Goal: Obtain resource: Download file/media

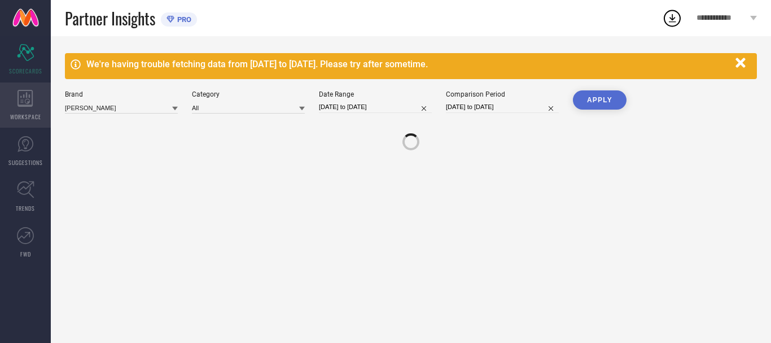
drag, startPoint x: 0, startPoint y: 0, endPoint x: 24, endPoint y: 112, distance: 114.2
click at [24, 112] on span "WORKSPACE" at bounding box center [25, 116] width 31 height 8
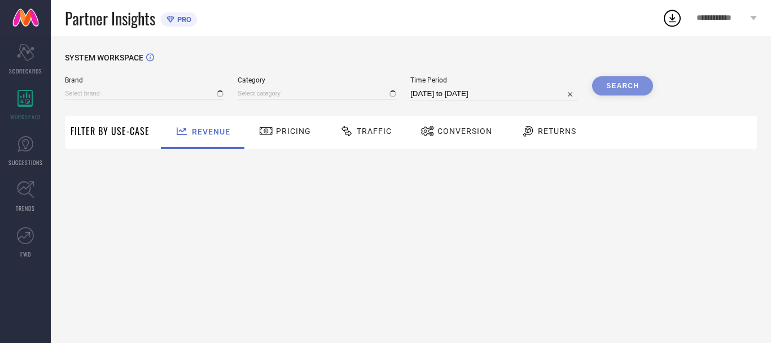
type input "ANUBHUTEE"
type input "All"
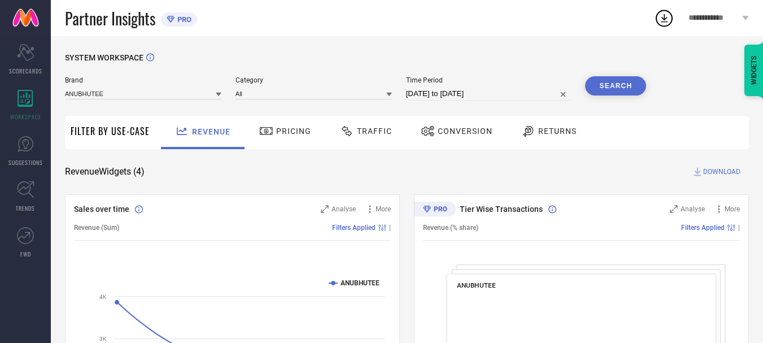
click at [152, 102] on div "Brand ANUBHUTEE Category All Time Period [DATE] to [DATE] Search" at bounding box center [355, 93] width 581 height 34
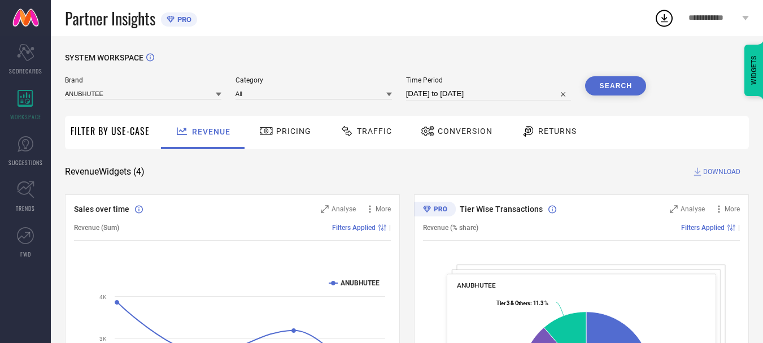
click at [380, 133] on span "Traffic" at bounding box center [374, 130] width 35 height 9
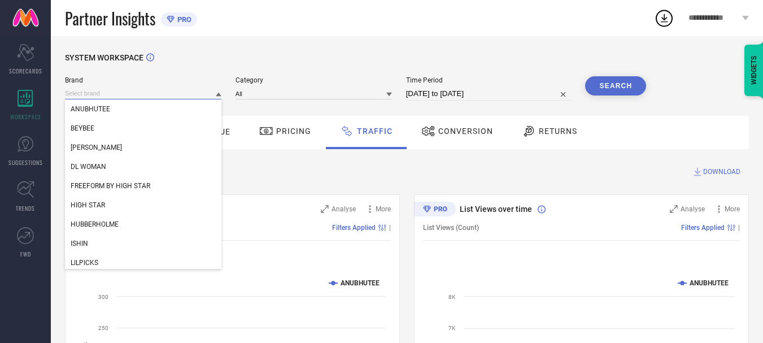
click at [213, 95] on input at bounding box center [143, 93] width 156 height 12
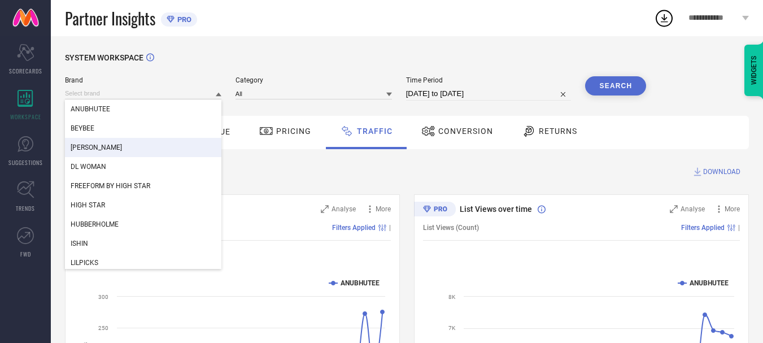
click at [155, 146] on div "[PERSON_NAME]" at bounding box center [143, 147] width 156 height 19
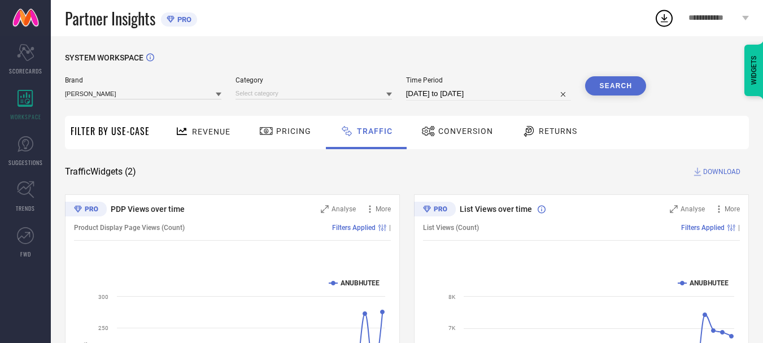
click at [221, 96] on icon at bounding box center [219, 94] width 6 height 6
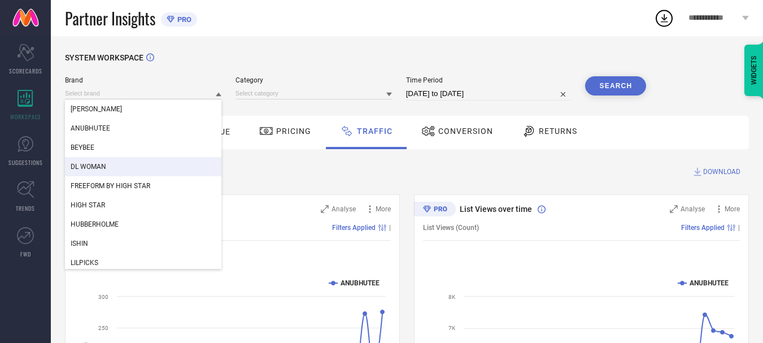
click at [142, 172] on div "DL WOMAN" at bounding box center [143, 166] width 156 height 19
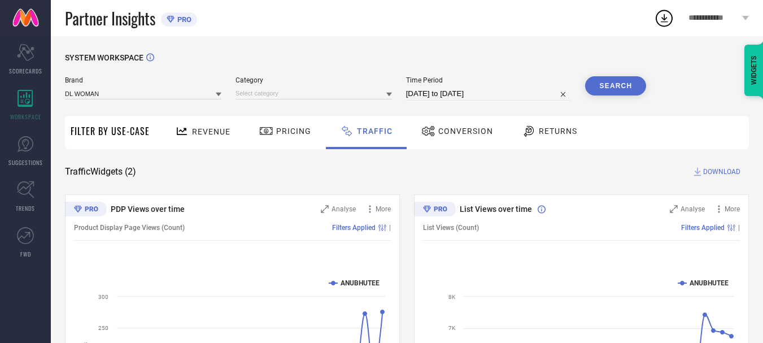
click at [451, 97] on input "[DATE] to [DATE]" at bounding box center [488, 94] width 165 height 14
select select "7"
select select "2025"
select select "8"
select select "2025"
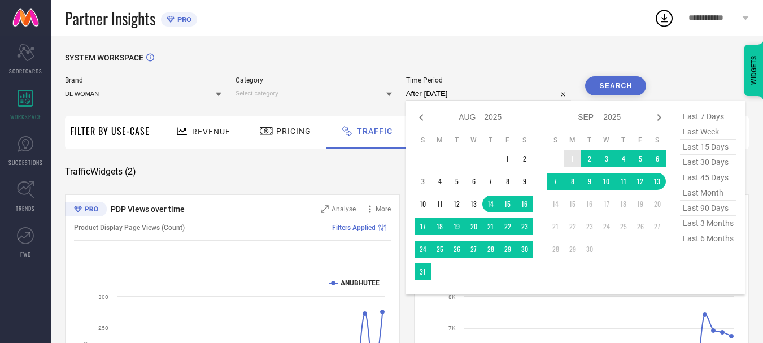
click at [572, 156] on td "1" at bounding box center [572, 158] width 17 height 17
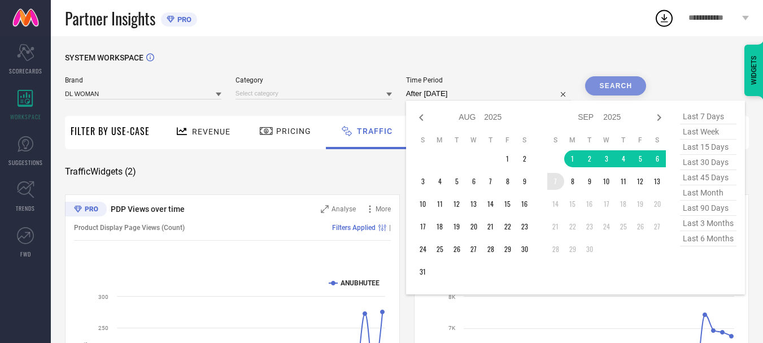
type input "[DATE] to [DATE]"
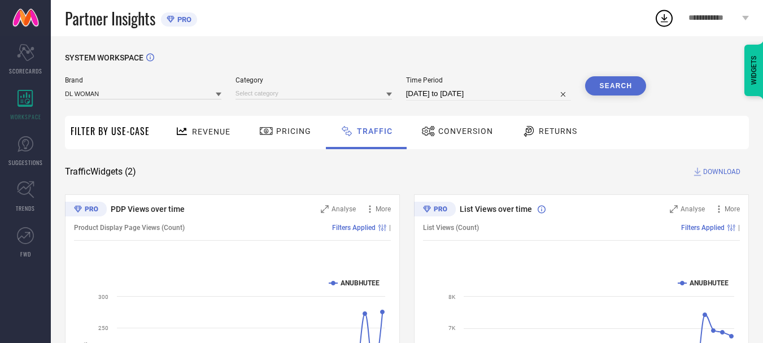
click at [462, 93] on input "[DATE] to [DATE]" at bounding box center [488, 94] width 165 height 14
select select "8"
select select "2025"
select select "9"
select select "2025"
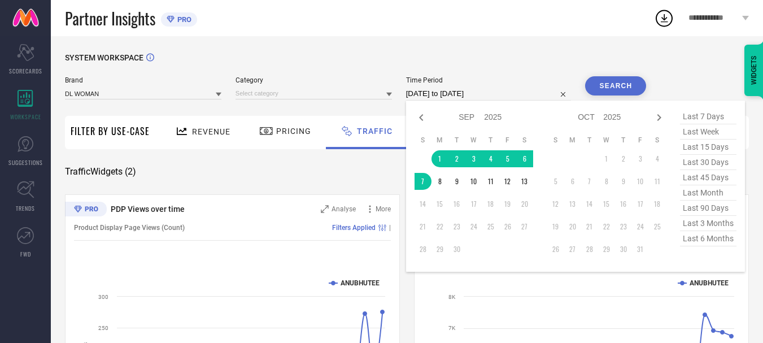
click at [627, 86] on button "Search" at bounding box center [615, 85] width 61 height 19
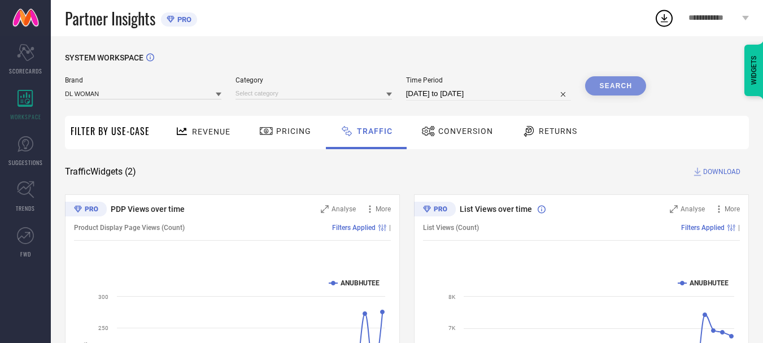
click at [658, 17] on icon at bounding box center [664, 18] width 20 height 20
click at [494, 164] on div "SYSTEM WORKSPACE Brand DL WOMAN Category Time Period [DATE] to [DATE] Search Fi…" at bounding box center [406, 264] width 683 height 423
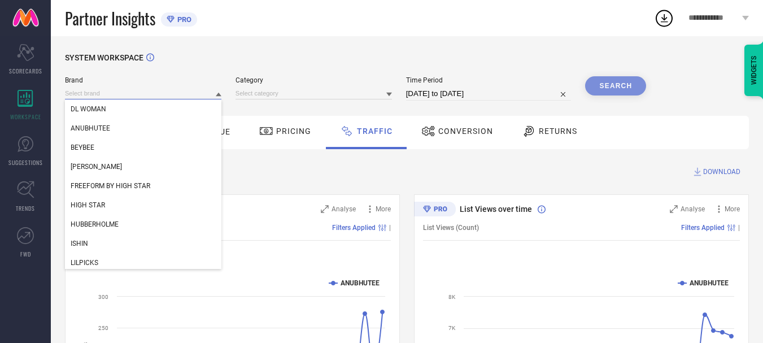
click at [173, 89] on input at bounding box center [143, 93] width 156 height 12
click at [103, 164] on span "[PERSON_NAME]" at bounding box center [96, 167] width 51 height 8
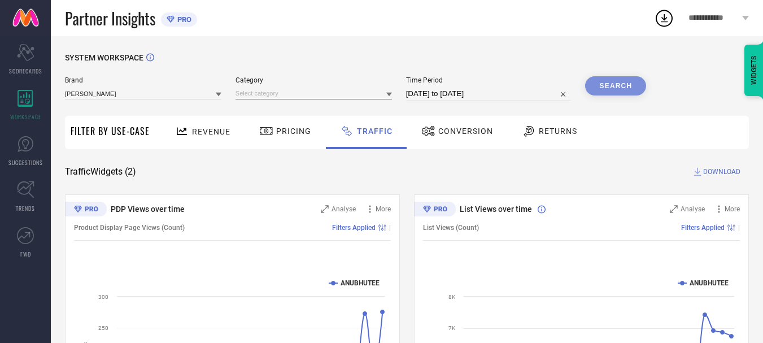
click at [351, 90] on input at bounding box center [313, 93] width 156 height 12
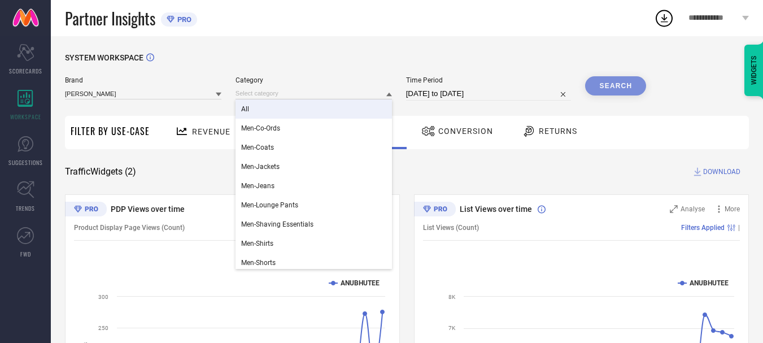
click at [309, 107] on div "All" at bounding box center [313, 108] width 156 height 19
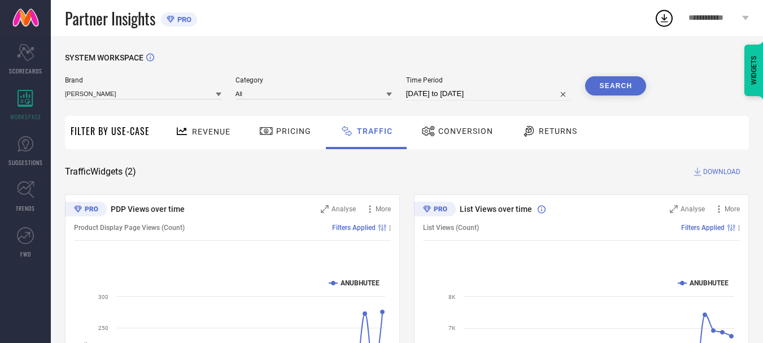
click at [607, 91] on button "Search" at bounding box center [615, 85] width 61 height 19
click at [733, 169] on span "DOWNLOAD" at bounding box center [721, 171] width 37 height 11
click at [664, 19] on icon at bounding box center [663, 18] width 7 height 8
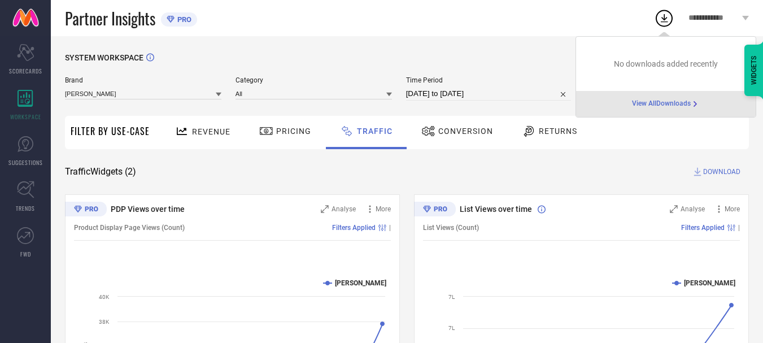
click at [655, 104] on span "View All Downloads" at bounding box center [661, 103] width 59 height 9
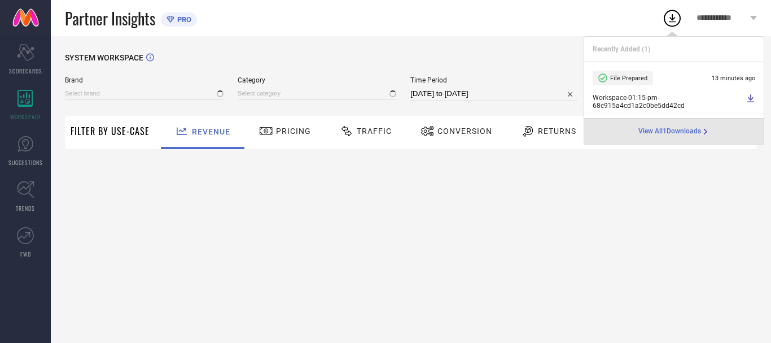
type input "ANUBHUTEE"
type input "All"
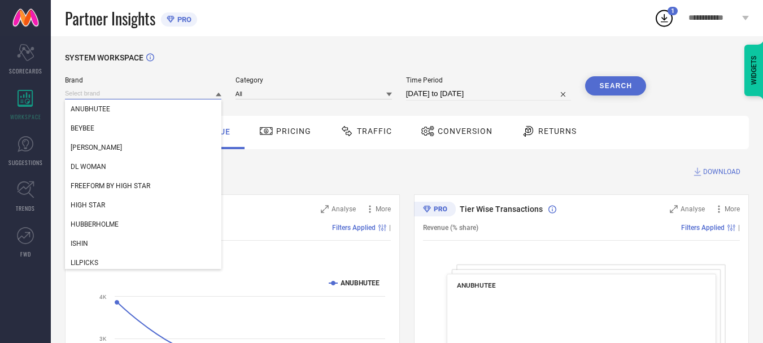
click at [142, 93] on input at bounding box center [143, 93] width 156 height 12
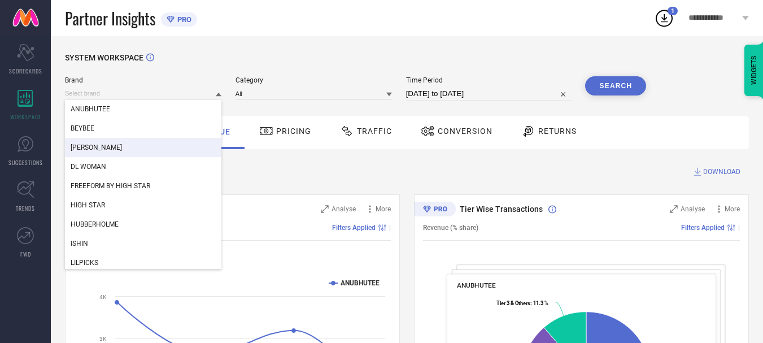
click at [136, 151] on div "[PERSON_NAME]" at bounding box center [143, 147] width 156 height 19
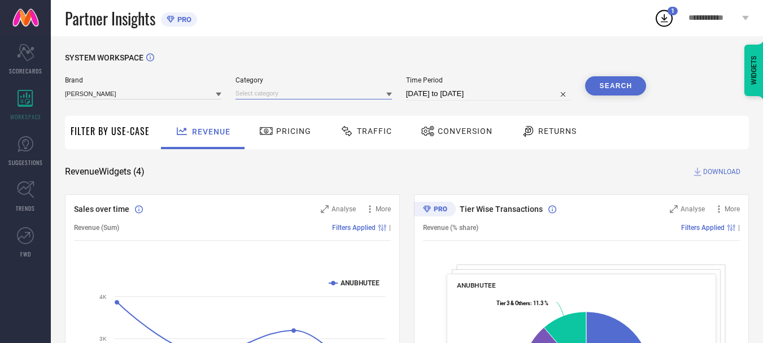
click at [340, 94] on input at bounding box center [313, 93] width 156 height 12
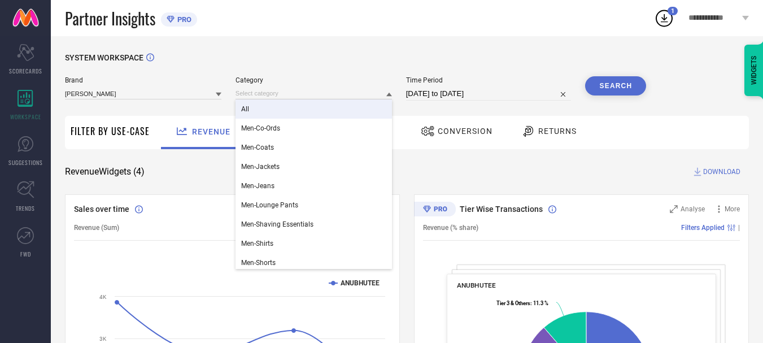
click at [318, 115] on div "All" at bounding box center [313, 108] width 156 height 19
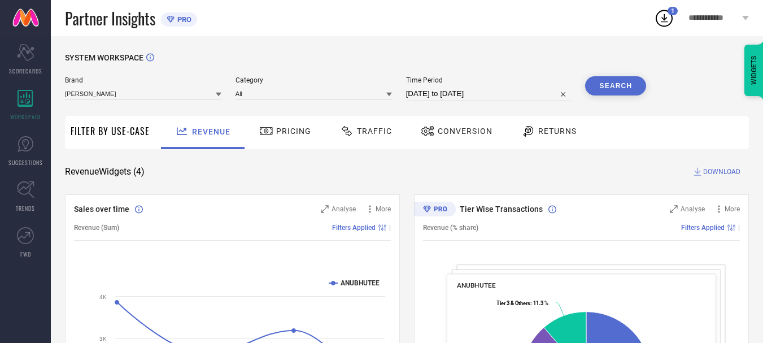
select select "7"
select select "2025"
select select "8"
select select "2025"
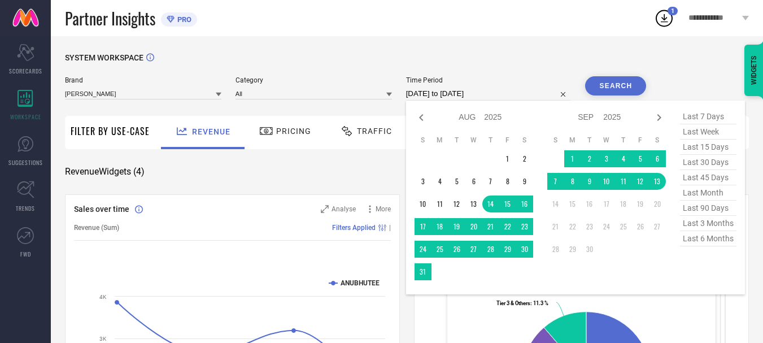
click at [488, 97] on input "[DATE] to [DATE]" at bounding box center [488, 94] width 165 height 14
click at [571, 179] on td "8" at bounding box center [572, 181] width 17 height 17
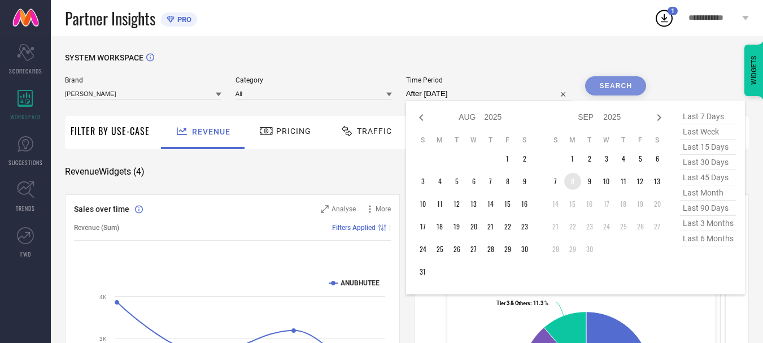
type input "[DATE] to [DATE]"
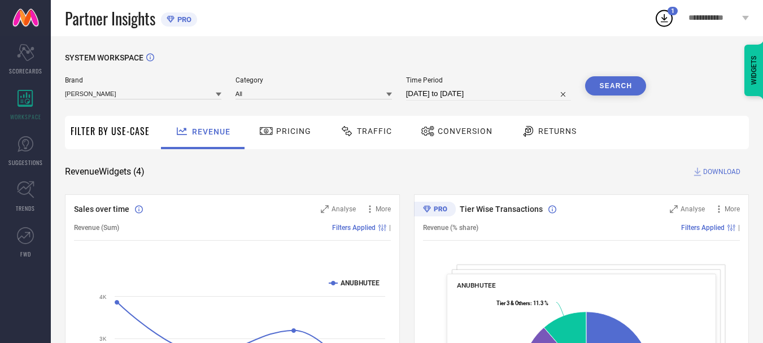
click at [459, 88] on input "[DATE] to [DATE]" at bounding box center [488, 94] width 165 height 14
select select "8"
select select "2025"
select select "9"
select select "2025"
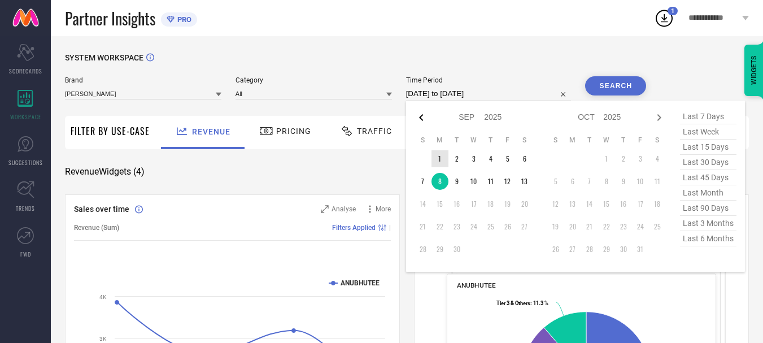
click at [424, 121] on icon at bounding box center [421, 118] width 14 height 14
select select "7"
select select "2025"
select select "8"
select select "2025"
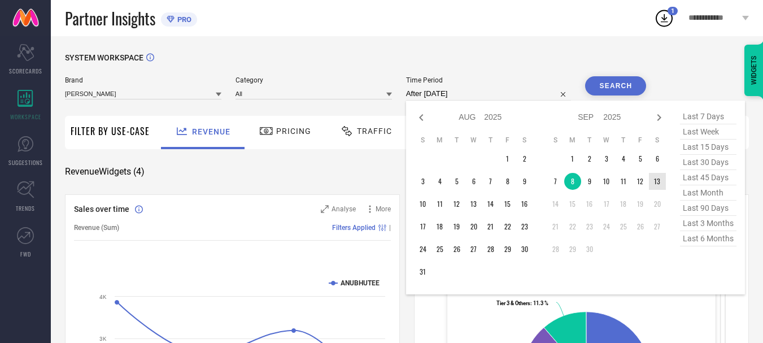
click at [664, 182] on td "13" at bounding box center [656, 181] width 17 height 17
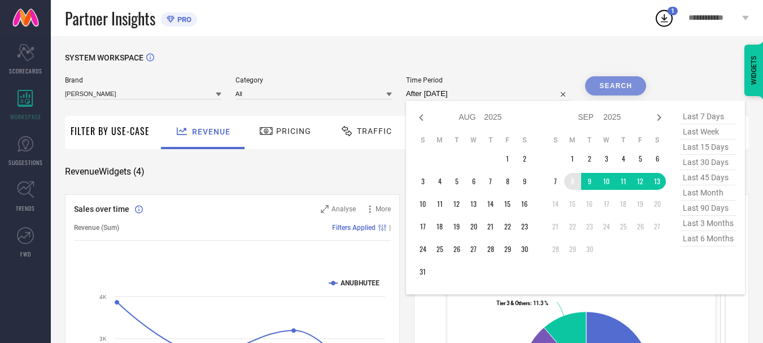
type input "[DATE] to [DATE]"
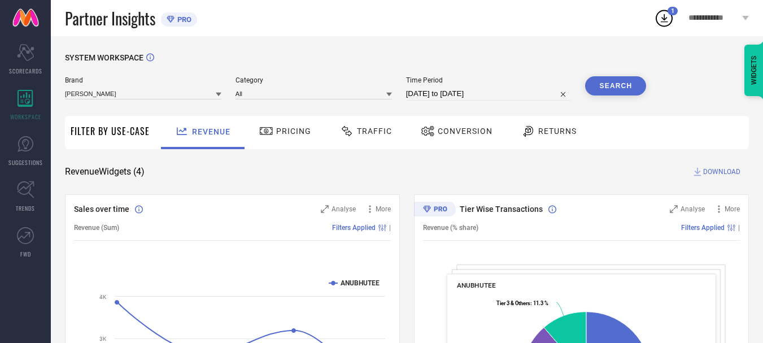
select select "8"
select select "2025"
select select "9"
select select "2025"
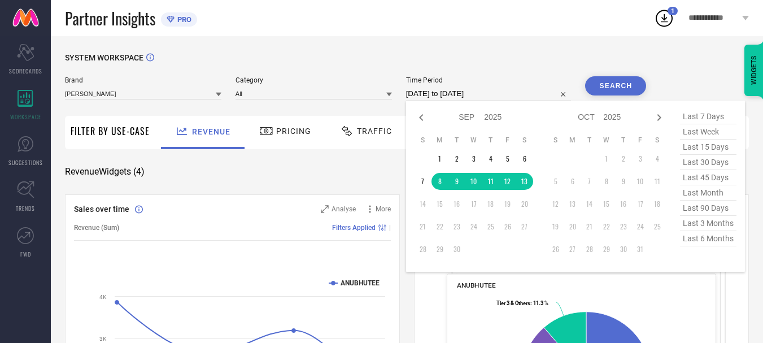
click at [447, 98] on input "[DATE] to [DATE]" at bounding box center [488, 94] width 165 height 14
click at [624, 90] on button "Search" at bounding box center [615, 85] width 61 height 19
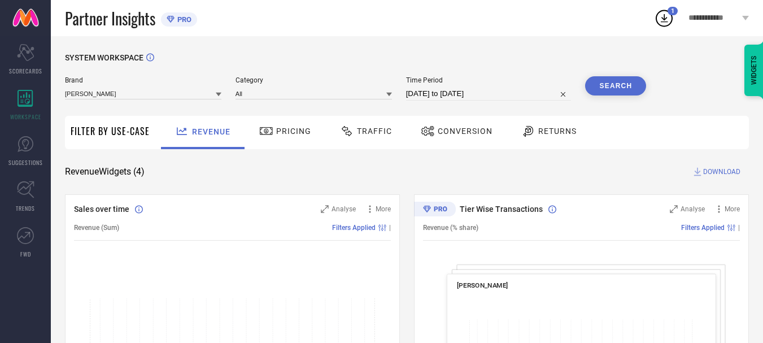
click at [376, 135] on span "Traffic" at bounding box center [374, 130] width 35 height 9
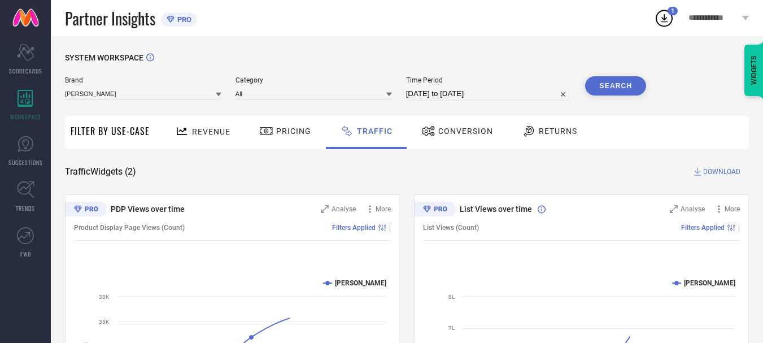
click at [520, 93] on input "[DATE] to [DATE]" at bounding box center [488, 94] width 165 height 14
select select "8"
select select "2025"
select select "9"
select select "2025"
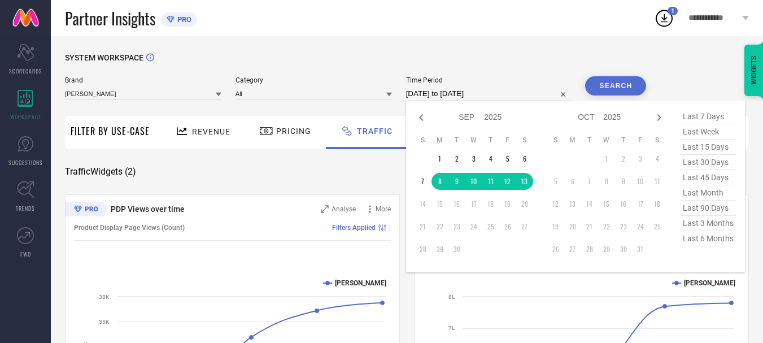
click at [430, 120] on div "Jan Feb Mar Apr May Jun [DATE] Aug Sep Oct Nov [DATE] 2016 2017 2018 2019 2020 …" at bounding box center [480, 117] width 105 height 16
click at [426, 120] on icon at bounding box center [421, 118] width 14 height 14
select select "7"
select select "2025"
select select "8"
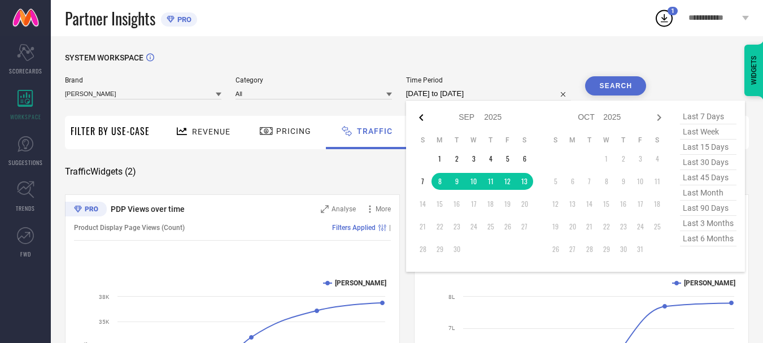
select select "2025"
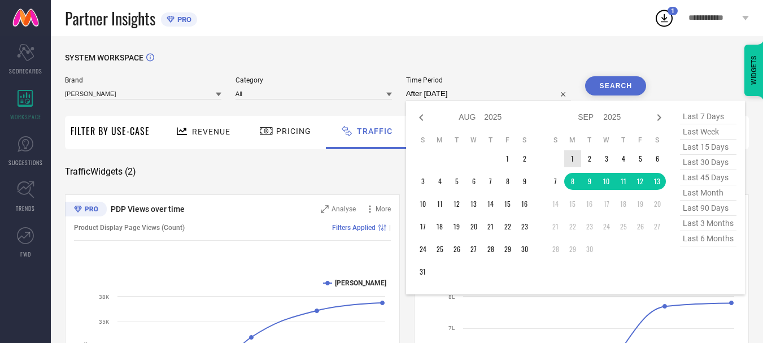
click at [572, 159] on td "1" at bounding box center [572, 158] width 17 height 17
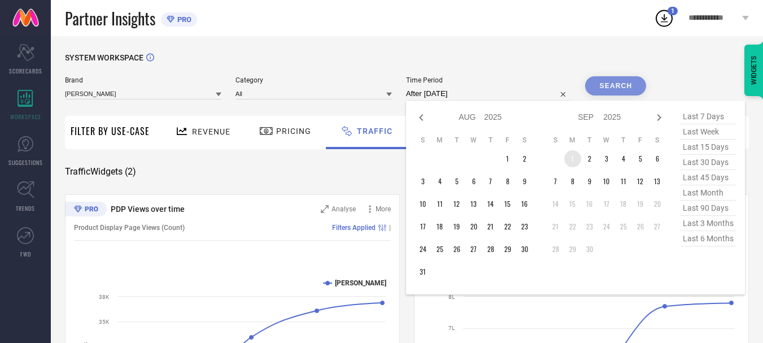
type input "[DATE] to [DATE]"
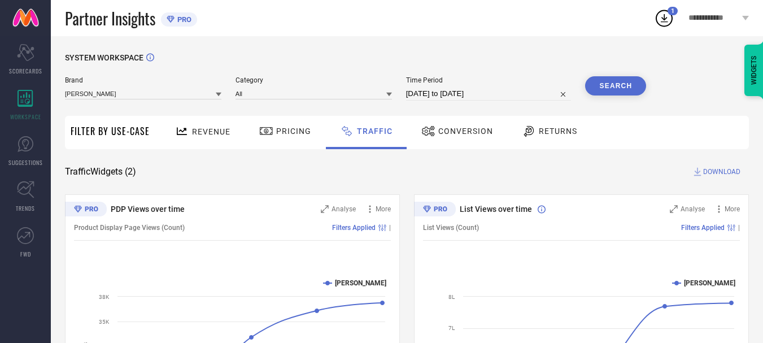
click at [473, 83] on span "Time Period" at bounding box center [488, 80] width 165 height 8
click at [475, 94] on input "[DATE] to [DATE]" at bounding box center [488, 94] width 165 height 14
select select "8"
select select "2025"
select select "9"
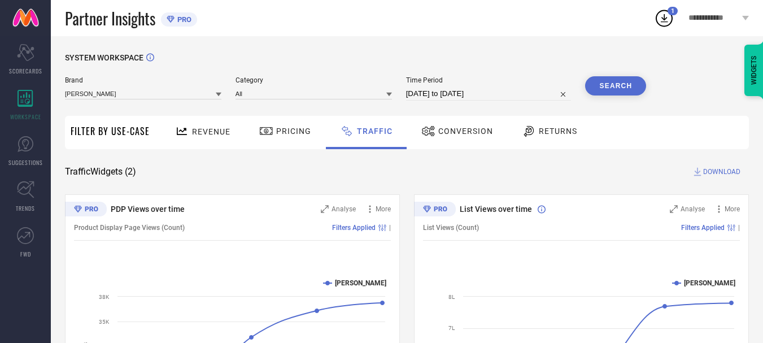
select select "2025"
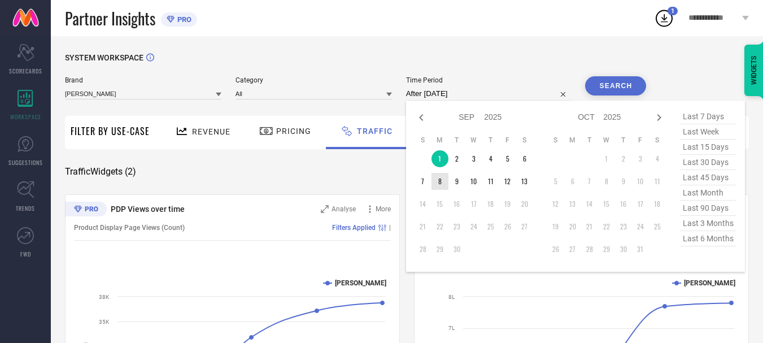
click at [446, 185] on td "8" at bounding box center [439, 181] width 17 height 17
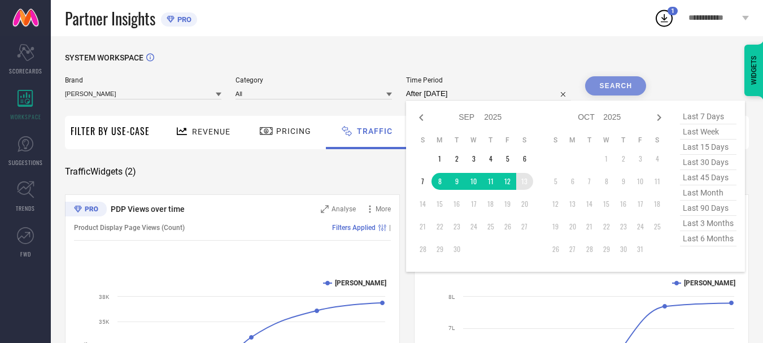
type input "[DATE] to [DATE]"
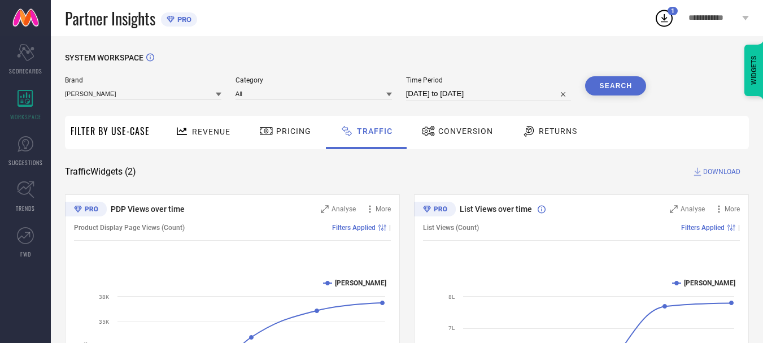
click at [632, 87] on button "Search" at bounding box center [615, 85] width 61 height 19
click at [713, 175] on span "DOWNLOAD" at bounding box center [721, 171] width 37 height 11
click at [665, 17] on icon at bounding box center [664, 18] width 20 height 20
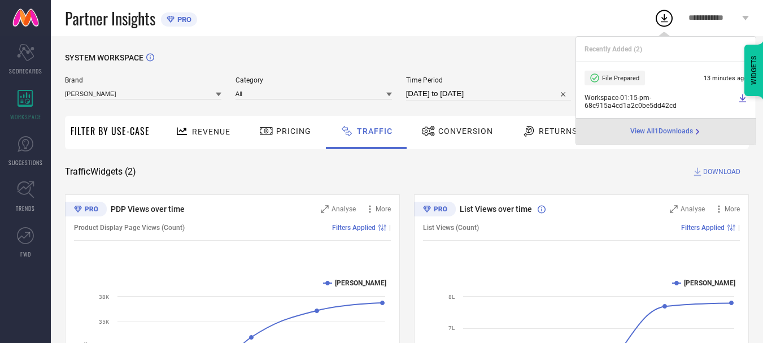
click at [693, 132] on span "View All 1 Downloads" at bounding box center [661, 131] width 63 height 9
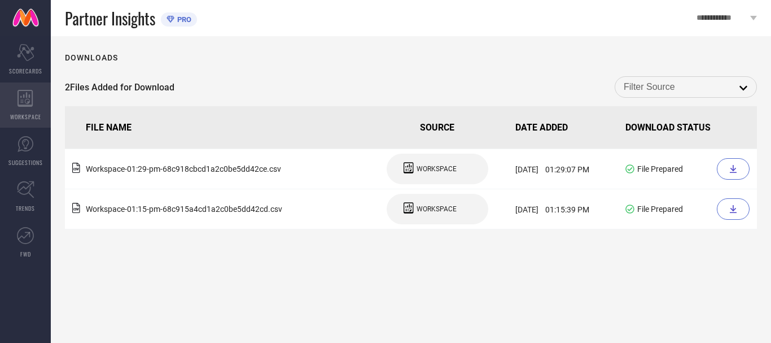
click at [32, 98] on icon at bounding box center [24, 98] width 15 height 17
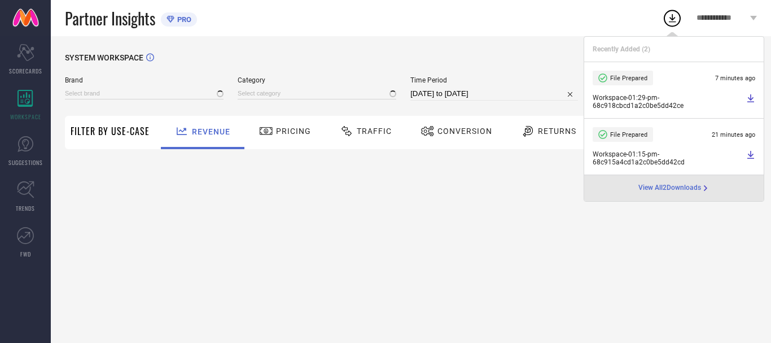
type input "ANUBHUTEE"
type input "All"
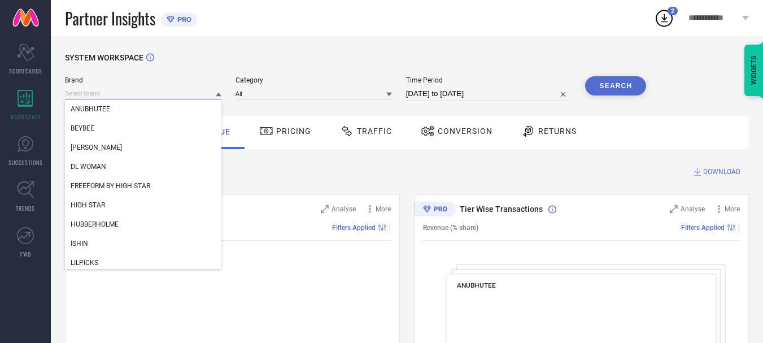
click at [172, 90] on input at bounding box center [143, 93] width 156 height 12
click at [132, 172] on div "DL WOMAN" at bounding box center [143, 166] width 156 height 19
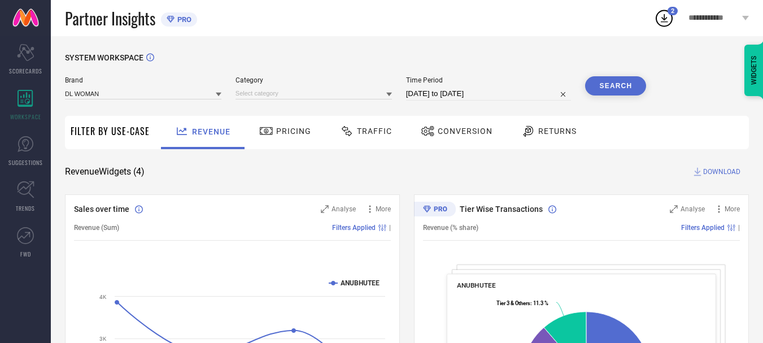
click at [269, 100] on div "Category" at bounding box center [313, 88] width 156 height 24
click at [275, 95] on input at bounding box center [313, 93] width 156 height 12
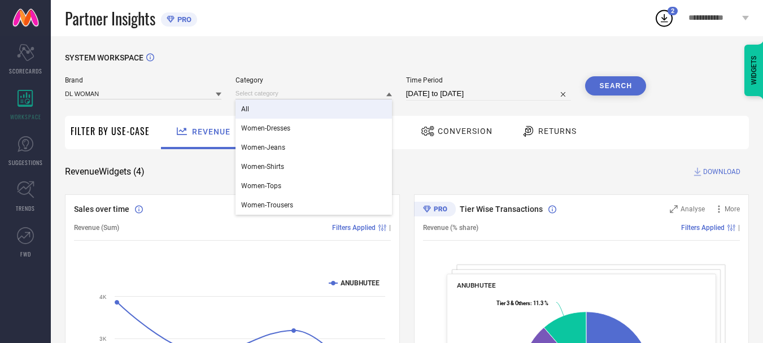
click at [285, 118] on div "All" at bounding box center [313, 108] width 156 height 19
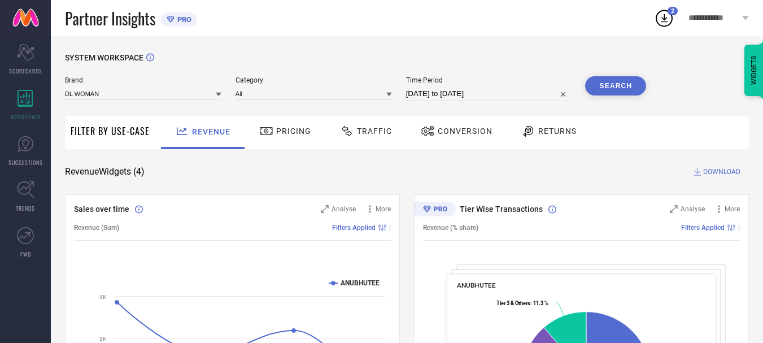
click at [267, 142] on div "Pricing" at bounding box center [285, 132] width 80 height 33
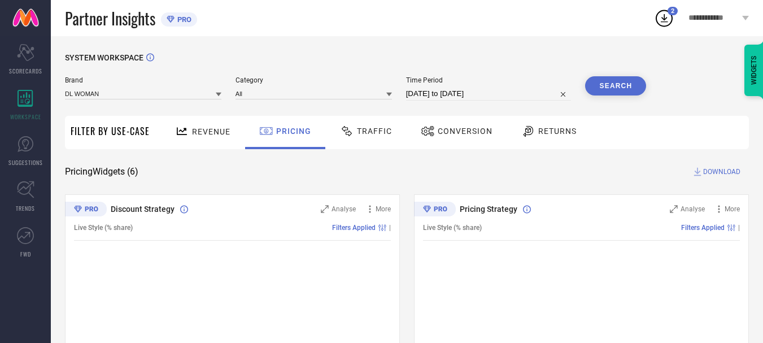
click at [217, 136] on span "Revenue" at bounding box center [211, 131] width 38 height 9
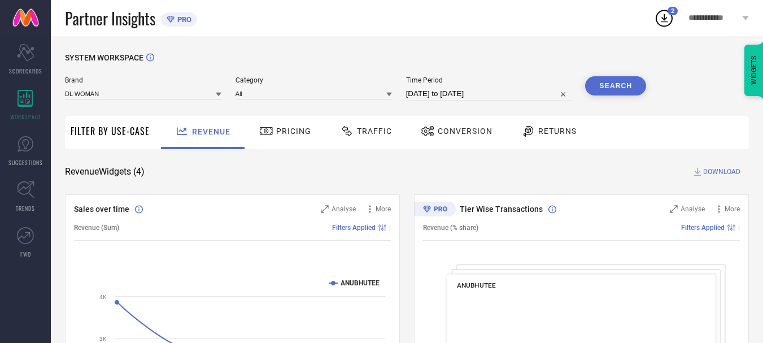
click at [372, 133] on span "Traffic" at bounding box center [374, 130] width 35 height 9
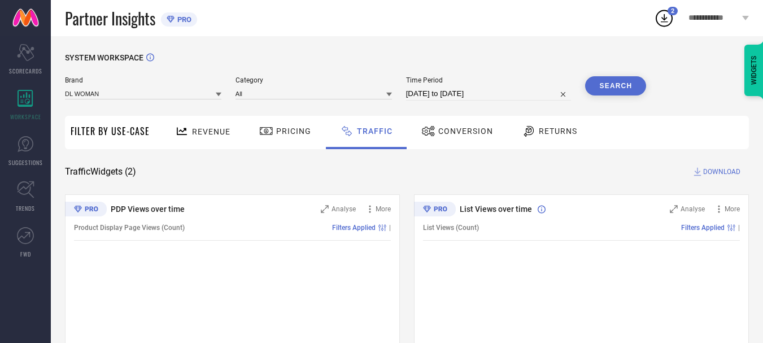
select select "7"
select select "2025"
select select "8"
select select "2025"
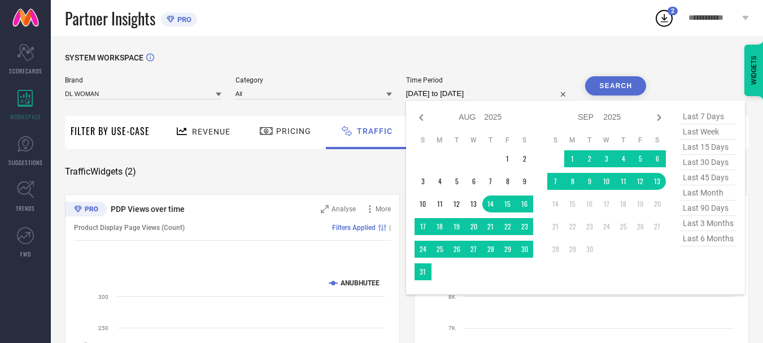
click at [445, 93] on input "[DATE] to [DATE]" at bounding box center [488, 94] width 165 height 14
click at [573, 151] on td "1" at bounding box center [572, 158] width 17 height 17
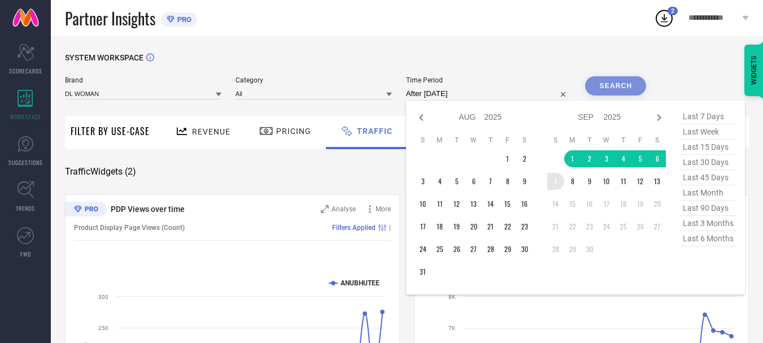
type input "[DATE] to [DATE]"
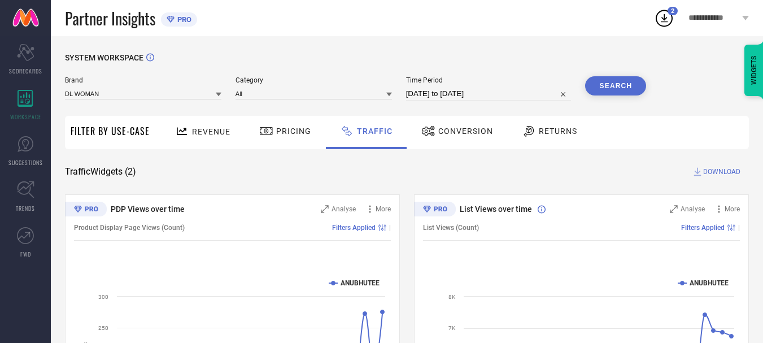
click at [605, 86] on button "Search" at bounding box center [615, 85] width 61 height 19
click at [733, 171] on span "DOWNLOAD" at bounding box center [721, 171] width 37 height 11
drag, startPoint x: 655, startPoint y: 12, endPoint x: 659, endPoint y: 20, distance: 8.8
click at [658, 16] on icon at bounding box center [664, 18] width 20 height 20
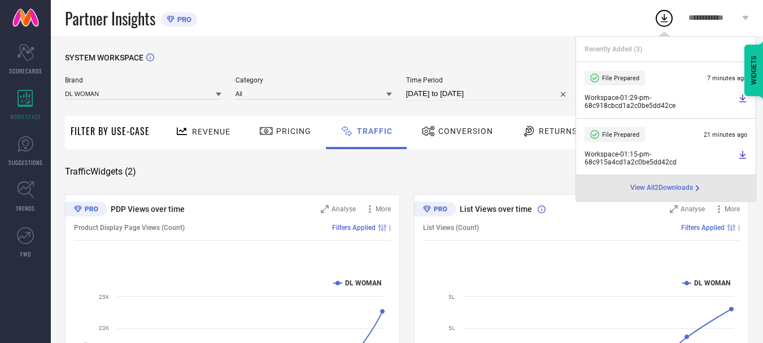
click at [664, 189] on span "View All 2 Downloads" at bounding box center [661, 187] width 63 height 9
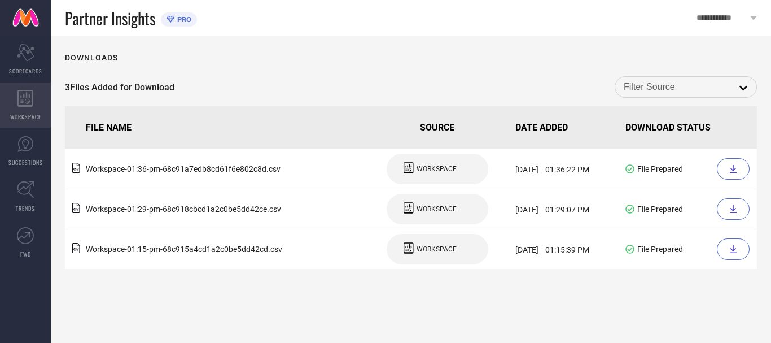
click at [25, 84] on div "WORKSPACE" at bounding box center [25, 104] width 51 height 45
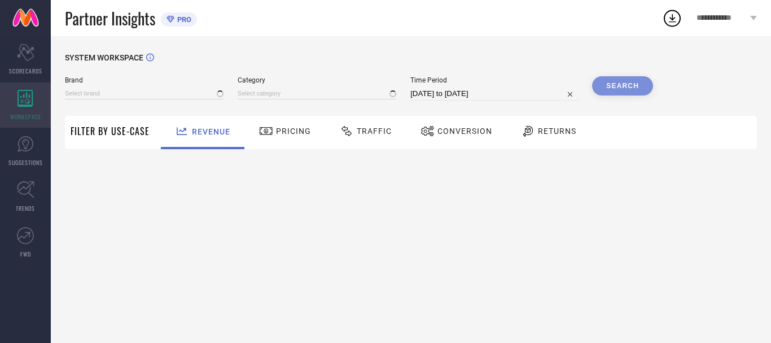
type input "ANUBHUTEE"
type input "All"
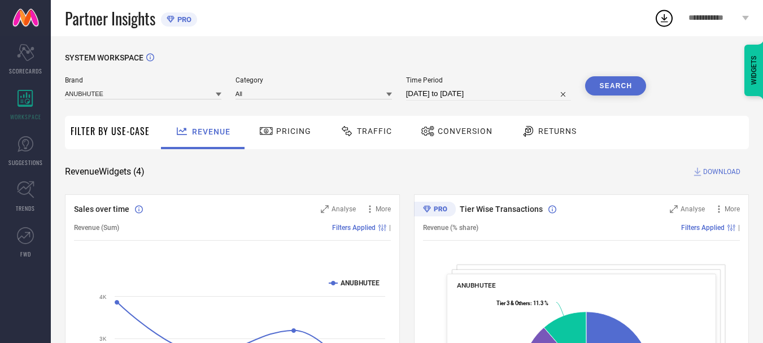
click at [376, 138] on div "Traffic" at bounding box center [366, 130] width 58 height 19
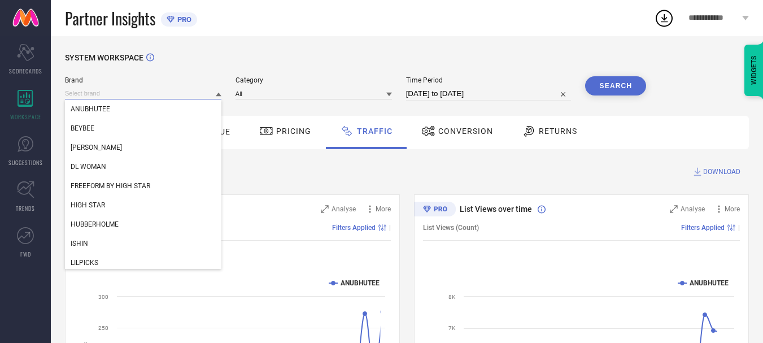
click at [165, 89] on input at bounding box center [143, 93] width 156 height 12
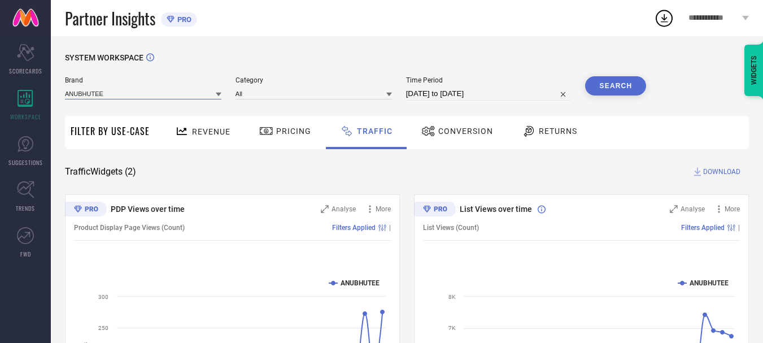
click at [166, 93] on input at bounding box center [143, 93] width 156 height 12
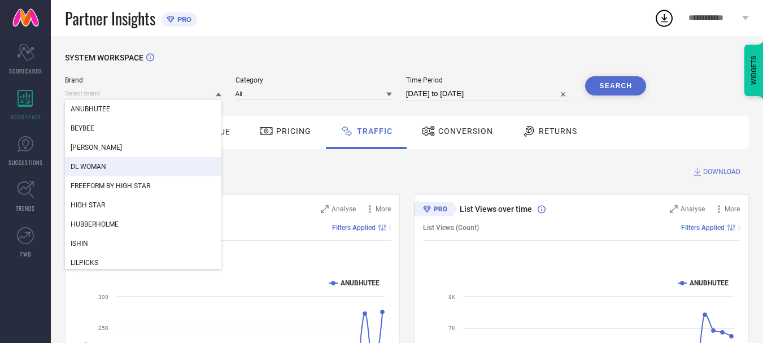
click at [146, 159] on div "DL WOMAN" at bounding box center [143, 166] width 156 height 19
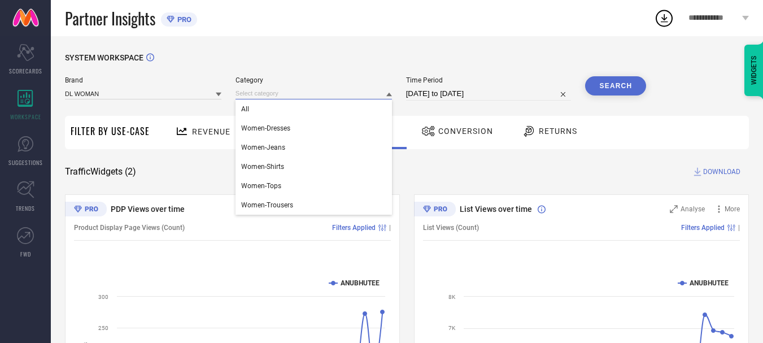
click at [277, 93] on input at bounding box center [313, 93] width 156 height 12
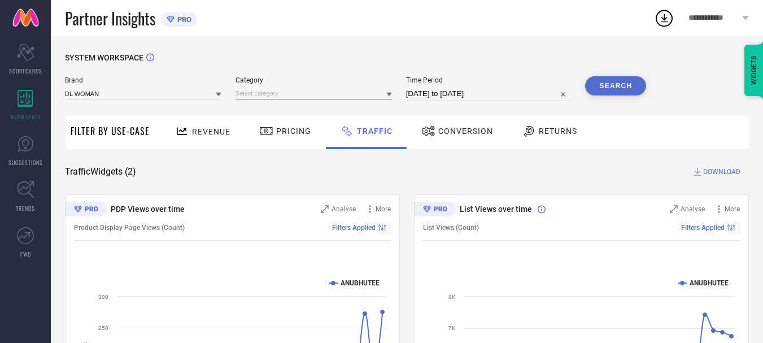
click at [282, 98] on input at bounding box center [313, 93] width 156 height 12
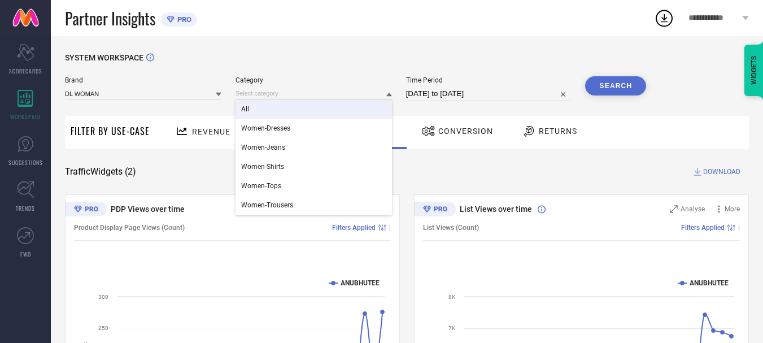
click at [281, 109] on div "All" at bounding box center [313, 108] width 156 height 19
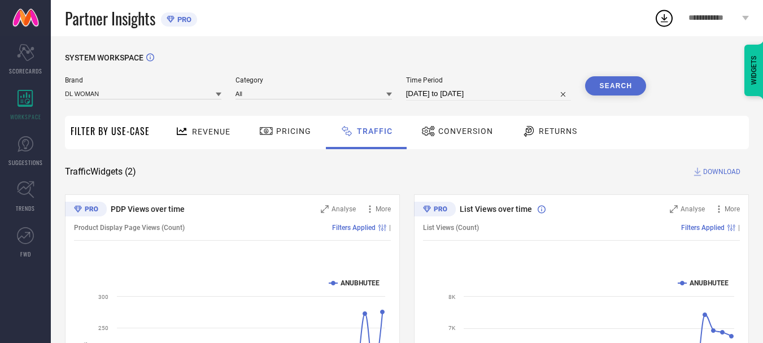
click at [420, 87] on div "Time Period 14-08-2025 to 13-09-2025" at bounding box center [488, 88] width 165 height 24
select select "7"
select select "2025"
select select "8"
select select "2025"
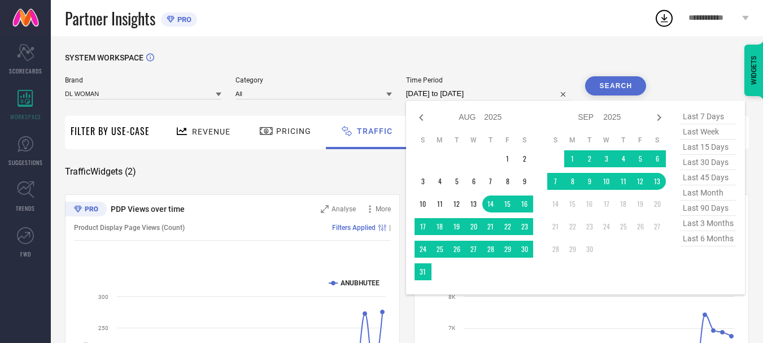
click at [429, 98] on input "[DATE] to [DATE]" at bounding box center [488, 94] width 165 height 14
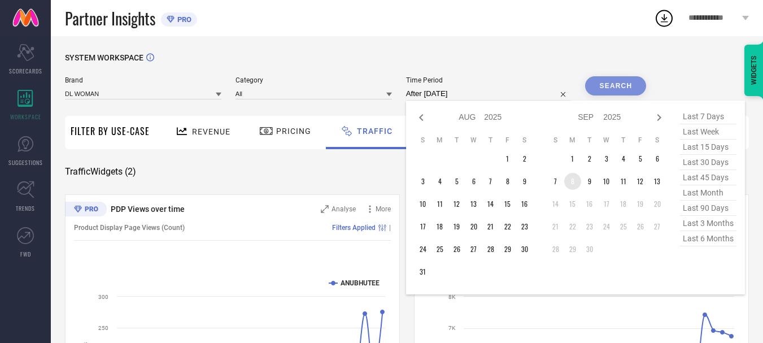
click at [574, 179] on td "8" at bounding box center [572, 181] width 17 height 17
type input "[DATE] to [DATE]"
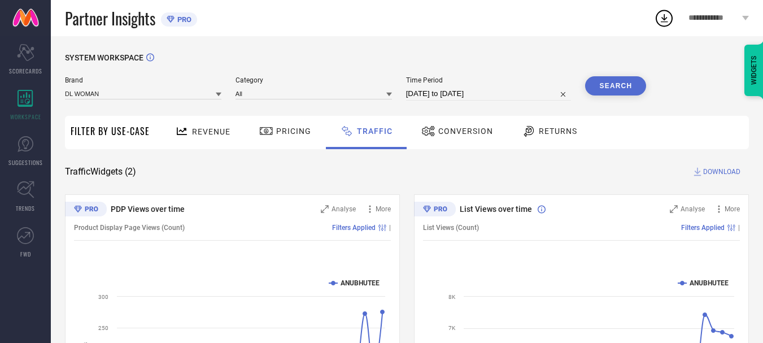
click at [627, 77] on button "Search" at bounding box center [615, 85] width 61 height 19
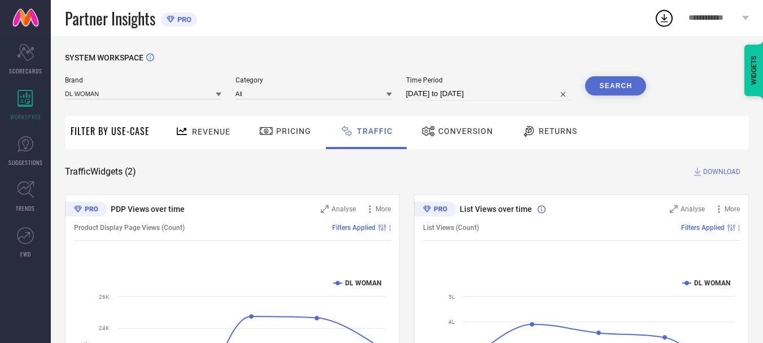
click at [712, 168] on span "DOWNLOAD" at bounding box center [721, 171] width 37 height 11
click at [665, 16] on icon at bounding box center [664, 18] width 20 height 20
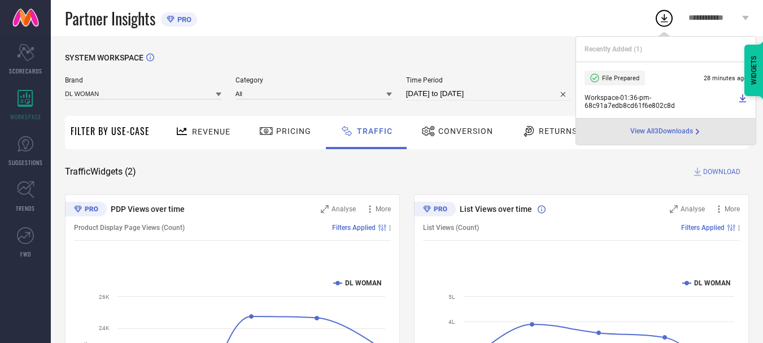
click at [702, 135] on icon at bounding box center [697, 131] width 9 height 9
